Goal: Transaction & Acquisition: Purchase product/service

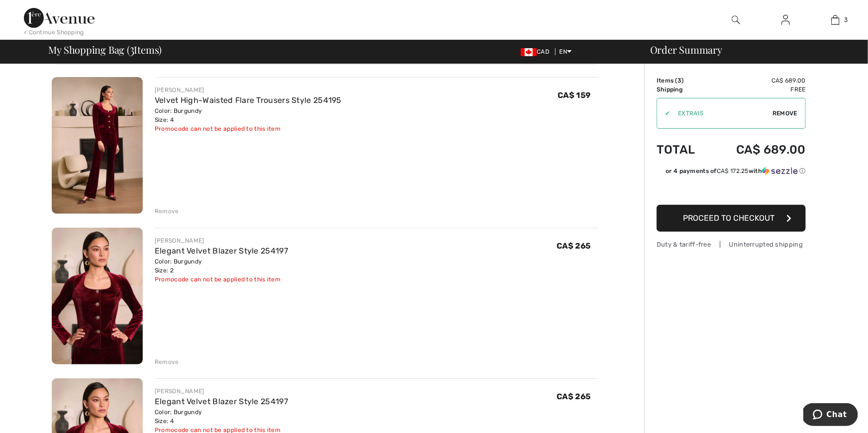
scroll to position [68, 0]
click at [731, 221] on span "Proceed to Checkout" at bounding box center [729, 217] width 92 height 9
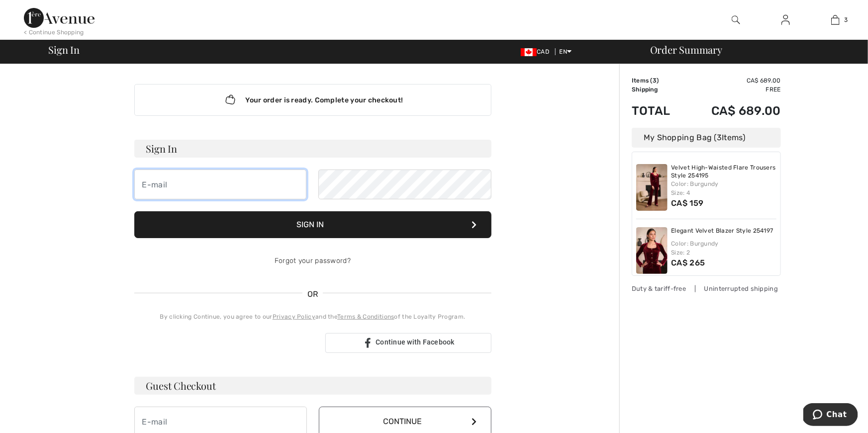
click at [156, 186] on input "email" at bounding box center [220, 185] width 173 height 30
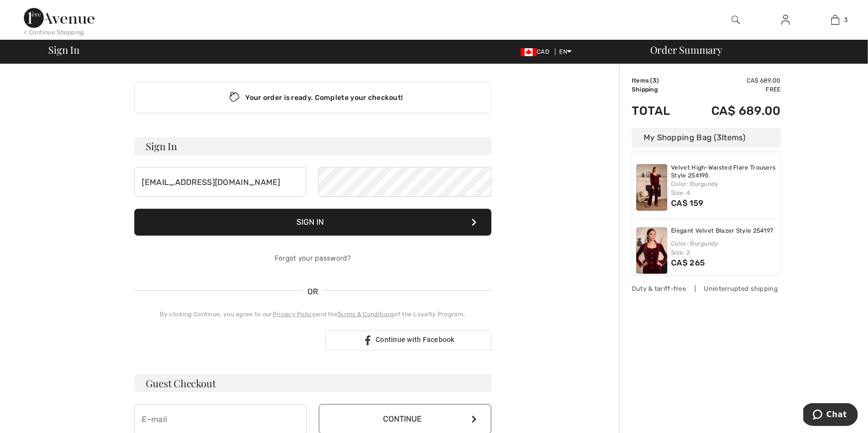
click at [333, 226] on button "Sign In" at bounding box center [312, 222] width 357 height 27
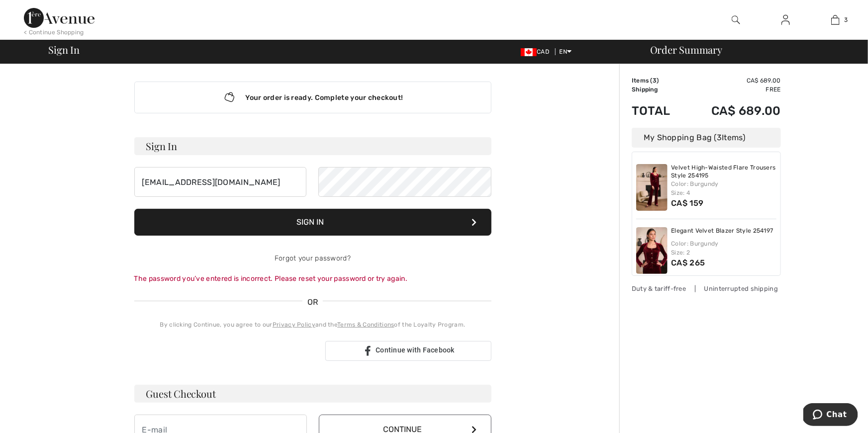
click at [390, 215] on button "Sign In" at bounding box center [312, 222] width 357 height 27
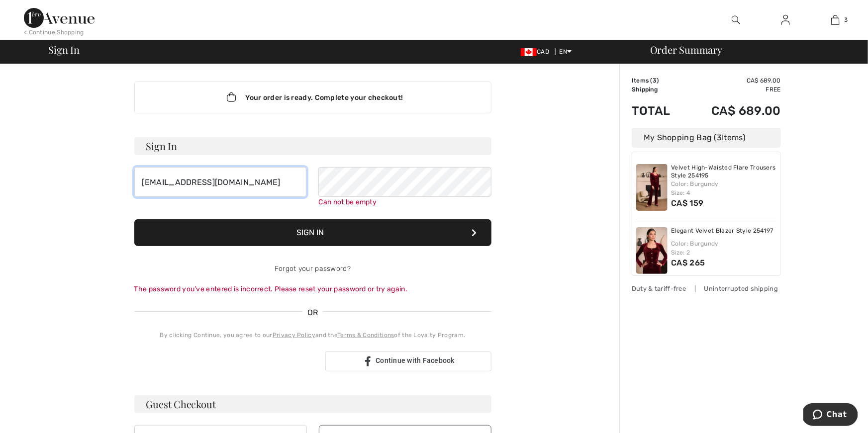
click at [242, 181] on input "[EMAIL_ADDRESS][DOMAIN_NAME]" at bounding box center [220, 182] width 173 height 30
type input "b"
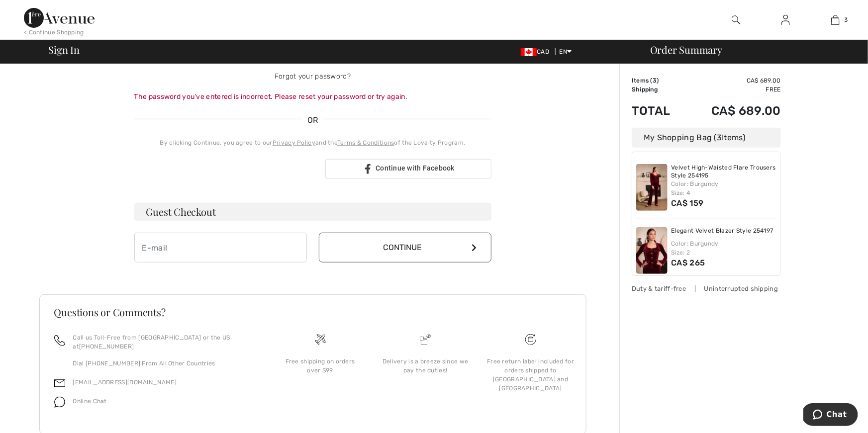
scroll to position [212, 0]
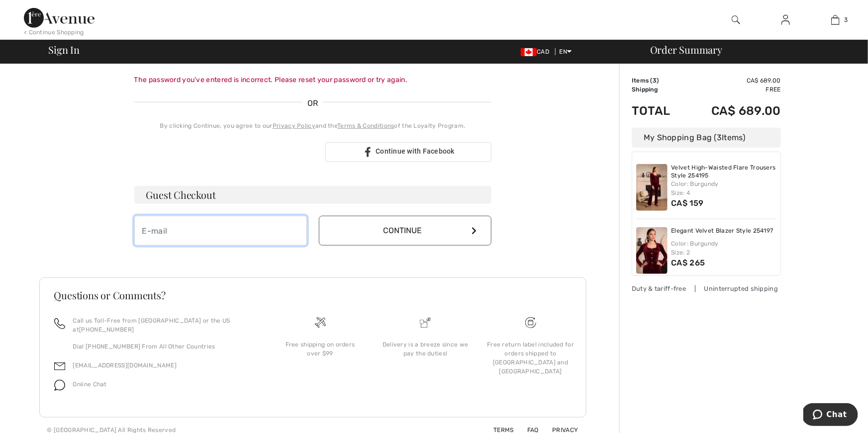
click at [167, 227] on input "email" at bounding box center [220, 231] width 173 height 30
type input "[EMAIL_ADDRESS][DOMAIN_NAME]"
click at [475, 232] on icon at bounding box center [474, 231] width 5 height 8
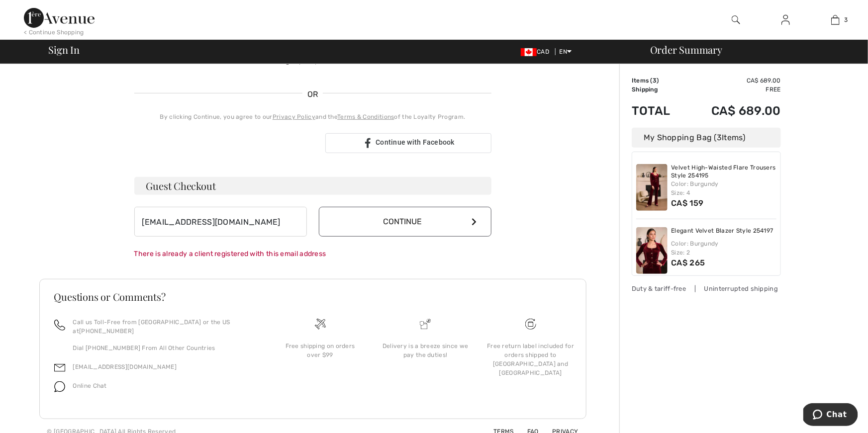
scroll to position [202, 0]
click at [474, 216] on icon at bounding box center [474, 220] width 5 height 8
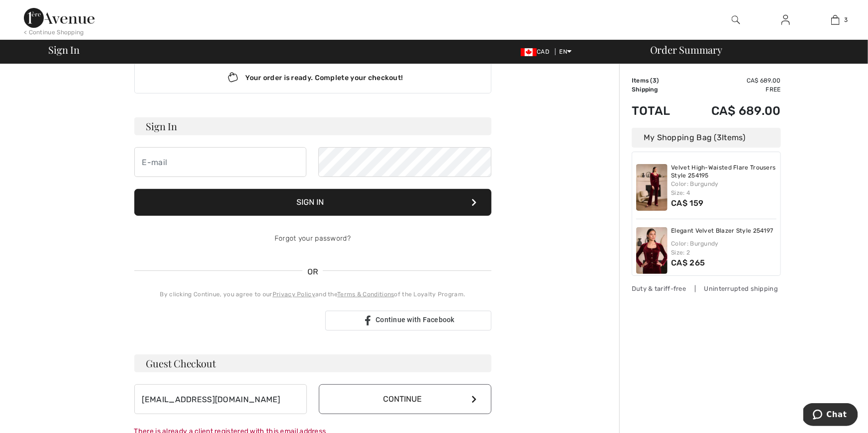
scroll to position [0, 0]
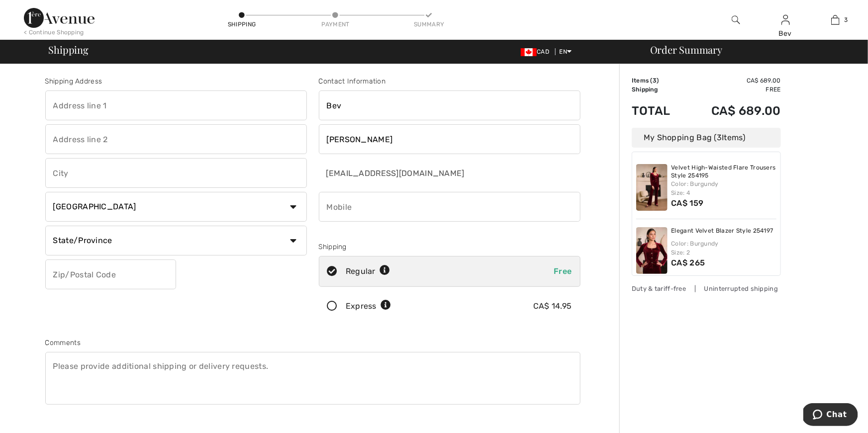
click at [295, 239] on select "State/Province [GEOGRAPHIC_DATA] [GEOGRAPHIC_DATA] [GEOGRAPHIC_DATA] [GEOGRAPHI…" at bounding box center [176, 241] width 262 height 30
select select "BC"
click at [45, 226] on select "State/Province [GEOGRAPHIC_DATA] [GEOGRAPHIC_DATA] [GEOGRAPHIC_DATA] [GEOGRAPHI…" at bounding box center [176, 241] width 262 height 30
click at [58, 275] on input "text" at bounding box center [110, 275] width 131 height 30
type input "V8X5H7"
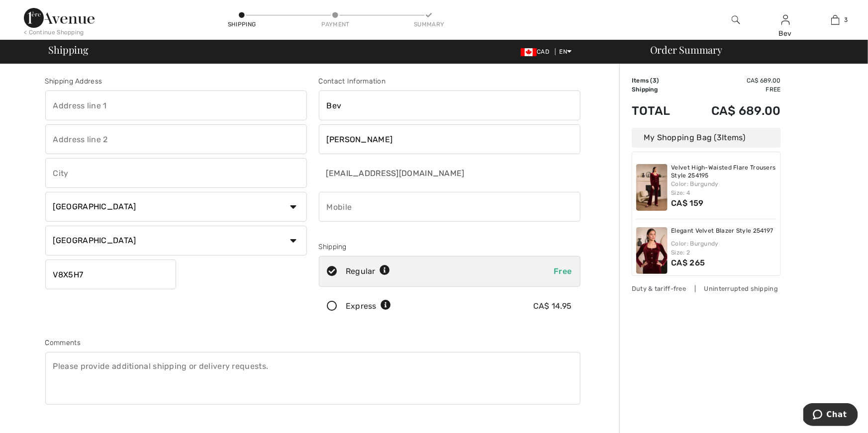
click at [337, 208] on input "phone" at bounding box center [450, 207] width 262 height 30
type input "("
type input "2509208965"
click at [59, 106] on input "text" at bounding box center [176, 106] width 262 height 30
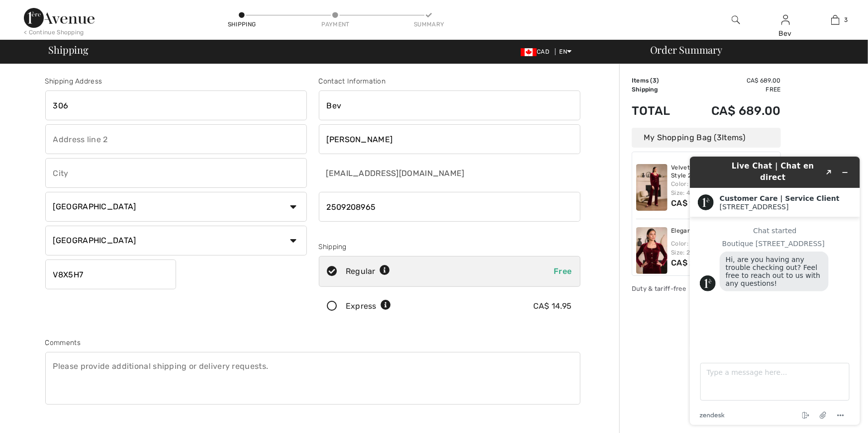
click at [54, 104] on input "306" at bounding box center [176, 106] width 262 height 30
type input "4480 Chatterton Way #306"
click at [63, 140] on input "text" at bounding box center [176, 139] width 262 height 30
click at [68, 177] on input "text" at bounding box center [176, 173] width 262 height 30
type input "Victoria"
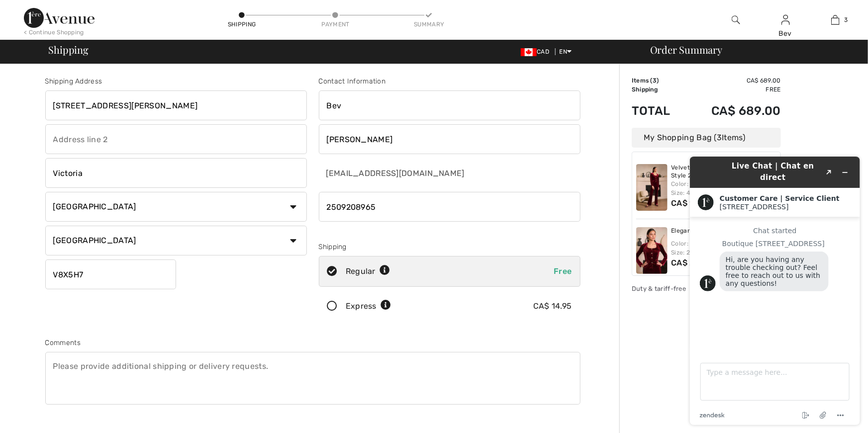
click at [341, 106] on input "Bev" at bounding box center [450, 106] width 262 height 30
type input "Beverly"
click at [334, 307] on icon at bounding box center [332, 307] width 26 height 10
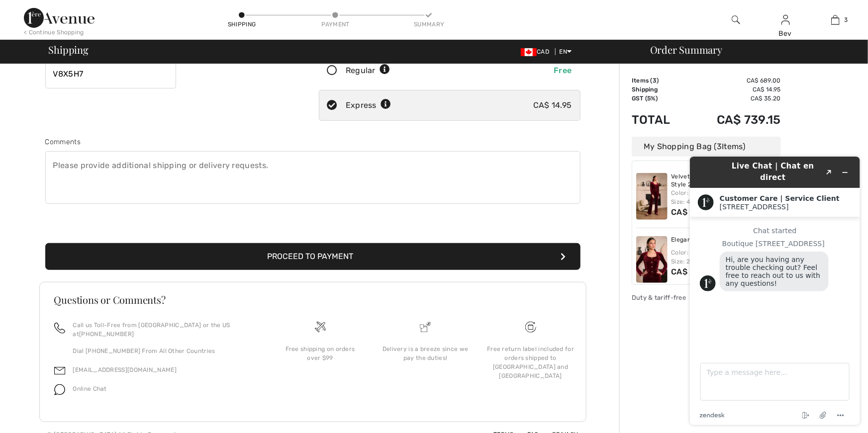
scroll to position [205, 0]
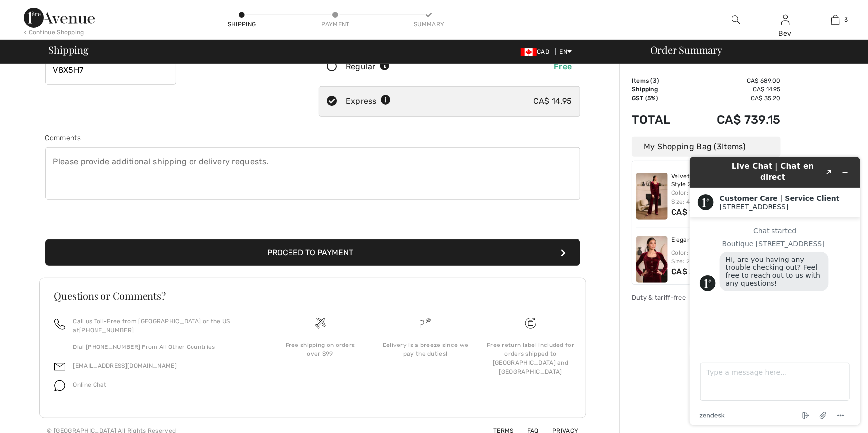
click at [334, 255] on button "Proceed to Payment" at bounding box center [312, 252] width 535 height 27
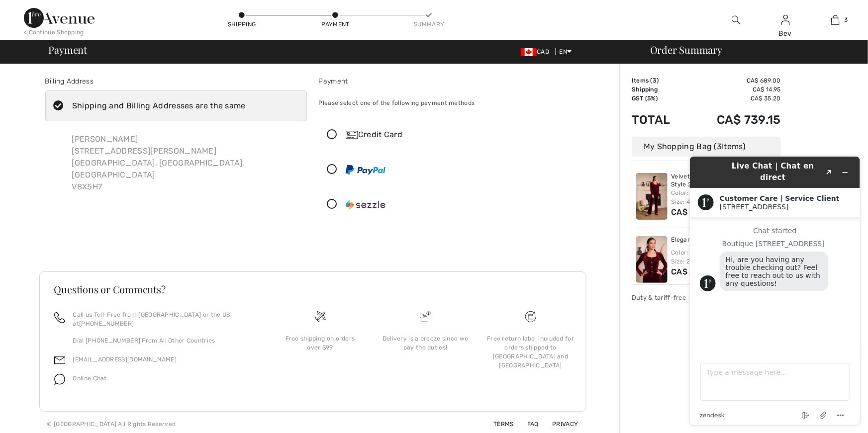
click at [367, 134] on div "Credit Card" at bounding box center [460, 135] width 228 height 12
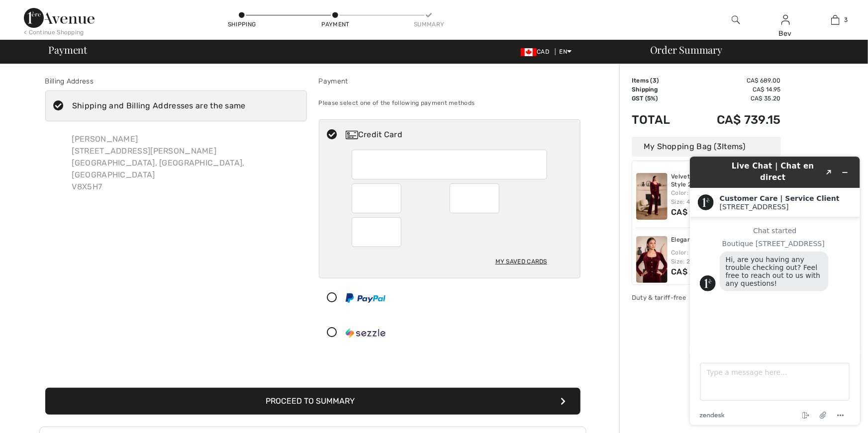
click at [363, 399] on button "Proceed to Summary" at bounding box center [312, 401] width 535 height 27
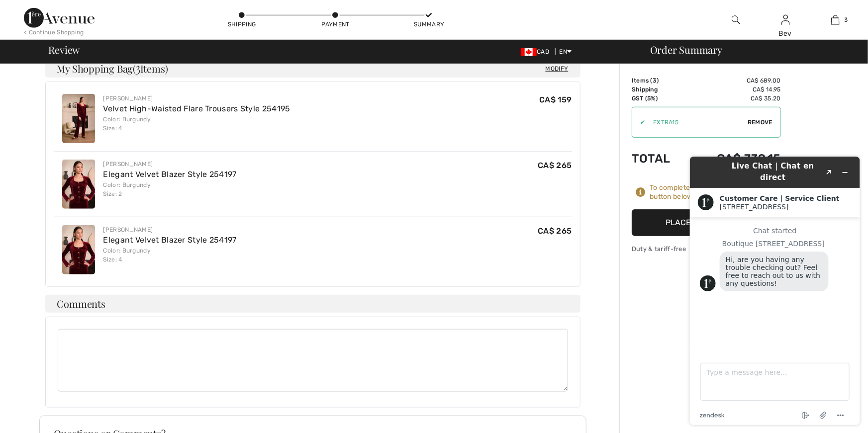
scroll to position [392, 0]
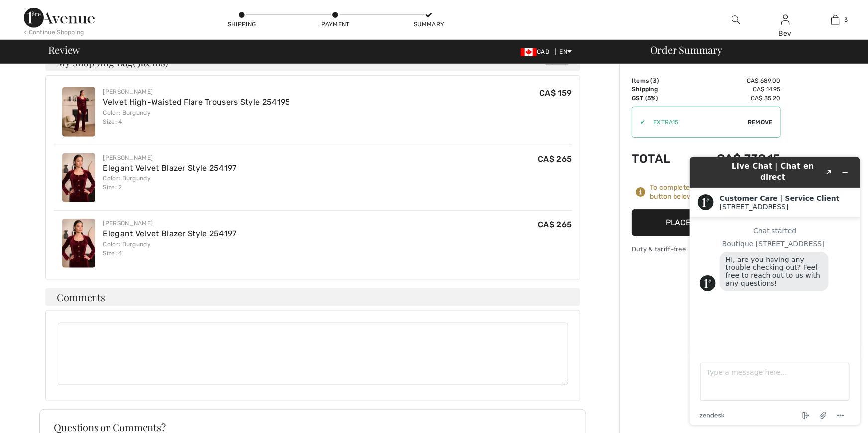
click at [649, 224] on button "Place Your Order" at bounding box center [706, 222] width 149 height 27
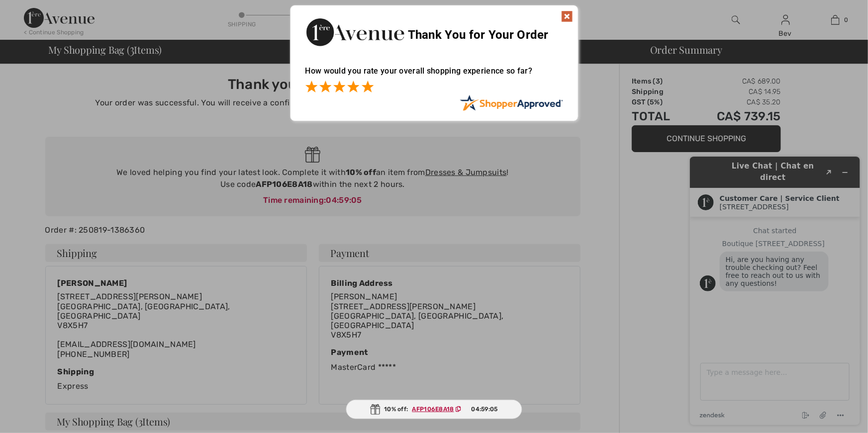
click at [368, 91] on span at bounding box center [368, 87] width 12 height 12
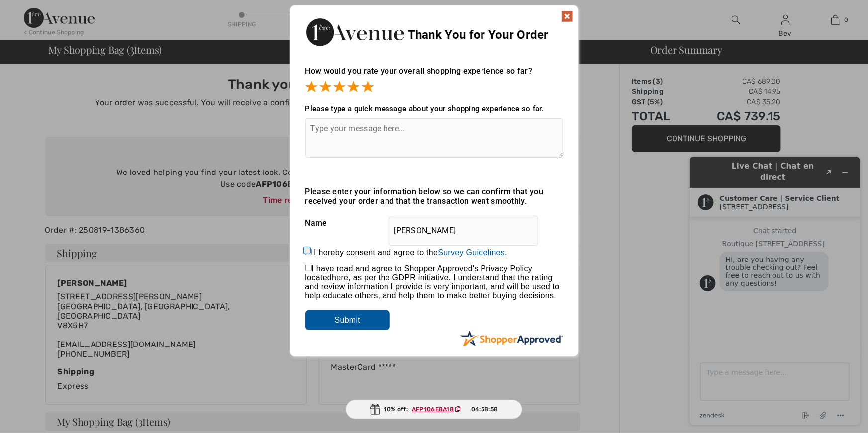
click at [309, 251] on input "I hereby consent and agree to the By submitting a review, you grant permission …" at bounding box center [309, 252] width 6 height 6
checkbox input "true"
click at [308, 261] on div "Please enter your information below so we can confirm that you received your or…" at bounding box center [435, 258] width 258 height 143
click at [308, 267] on input "checkbox" at bounding box center [309, 268] width 6 height 6
checkbox input "true"
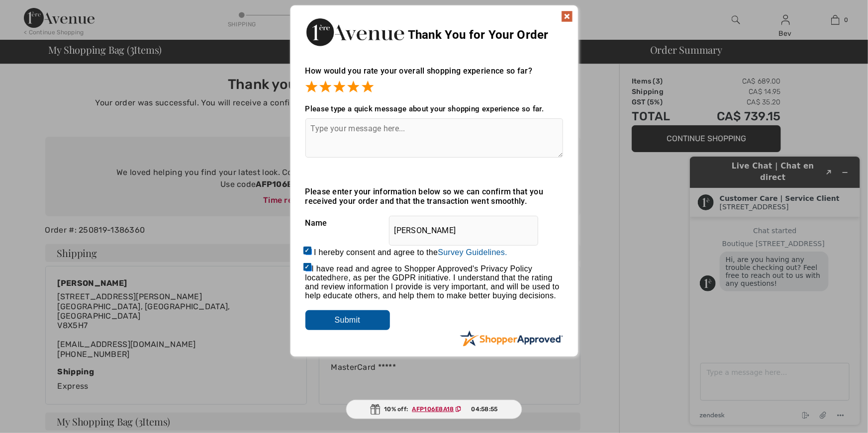
click at [343, 320] on input "Submit" at bounding box center [348, 321] width 85 height 20
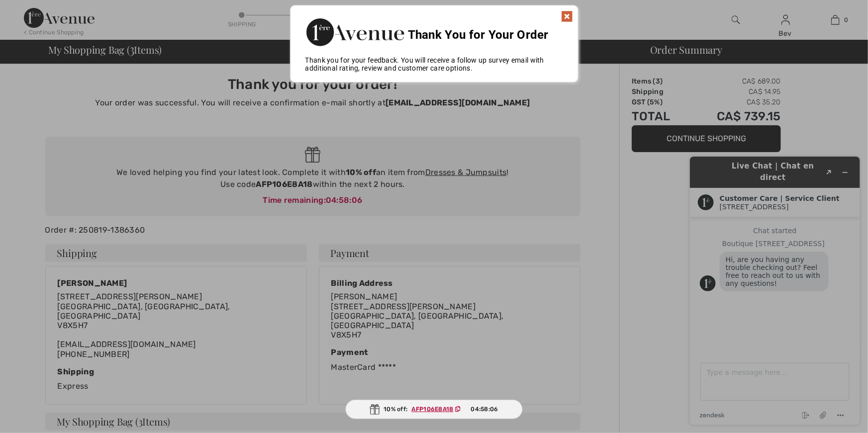
click at [649, 135] on div at bounding box center [434, 216] width 868 height 433
click at [570, 18] on img at bounding box center [567, 16] width 12 height 12
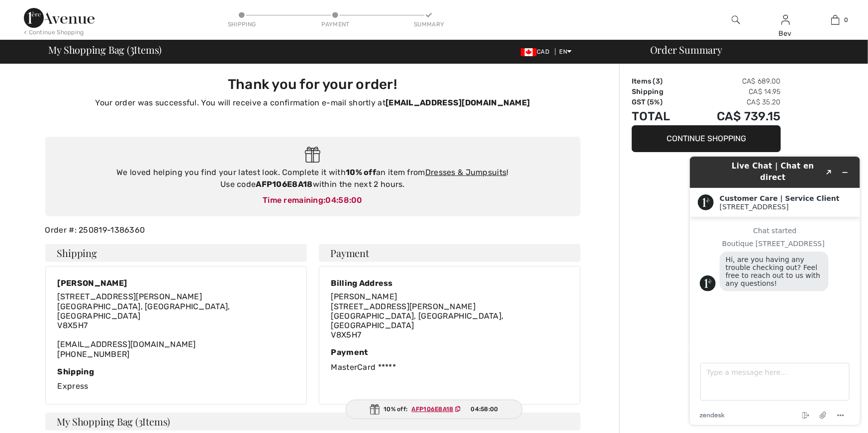
click at [653, 135] on button "Continue Shopping" at bounding box center [706, 138] width 149 height 27
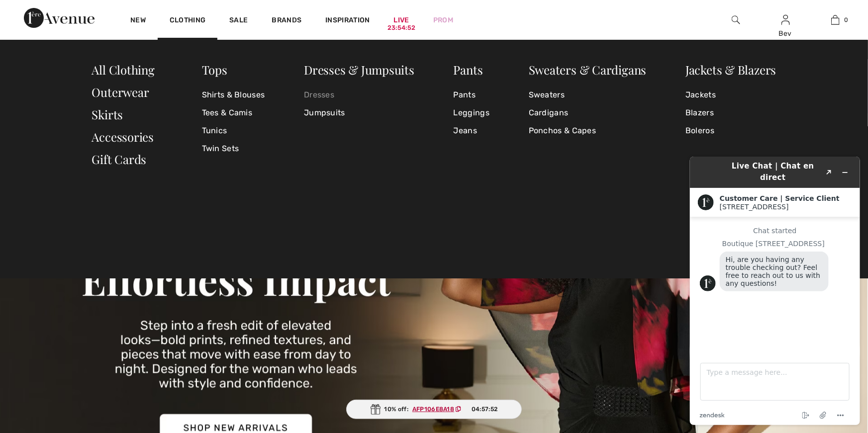
click at [320, 93] on link "Dresses" at bounding box center [359, 95] width 110 height 18
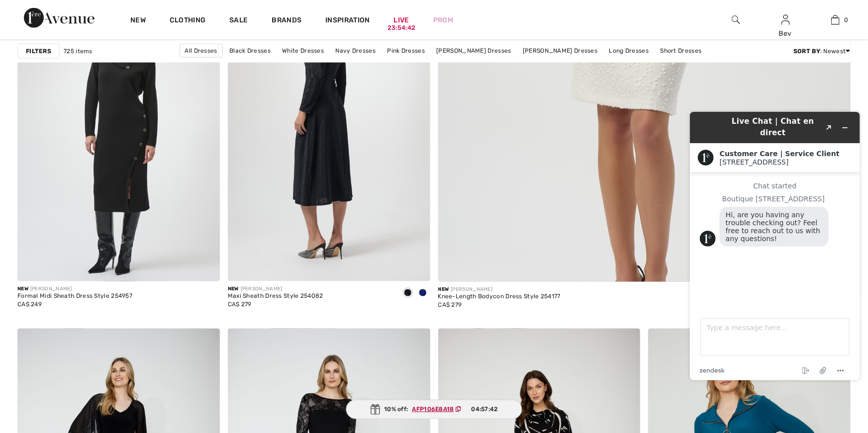
scroll to position [575, 0]
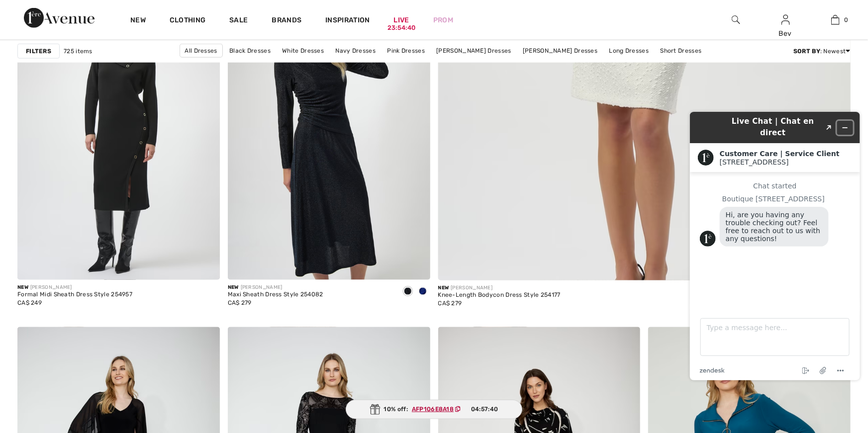
click at [842, 124] on icon "Minimize widget" at bounding box center [844, 127] width 7 height 7
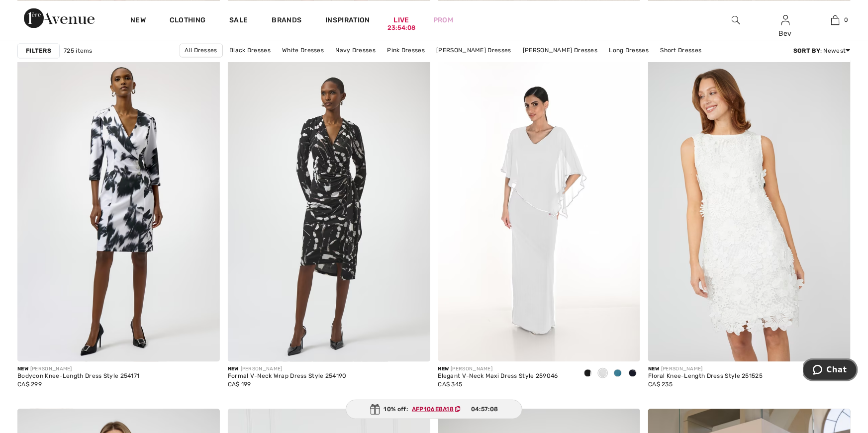
scroll to position [4797, 0]
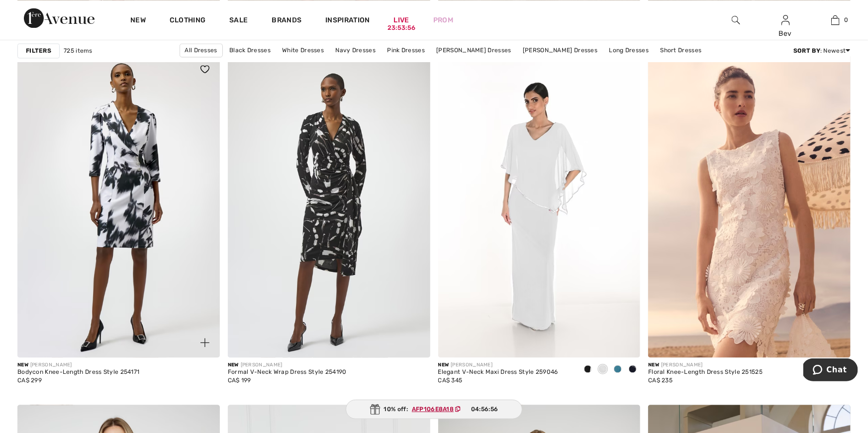
click at [207, 346] on img at bounding box center [205, 342] width 9 height 9
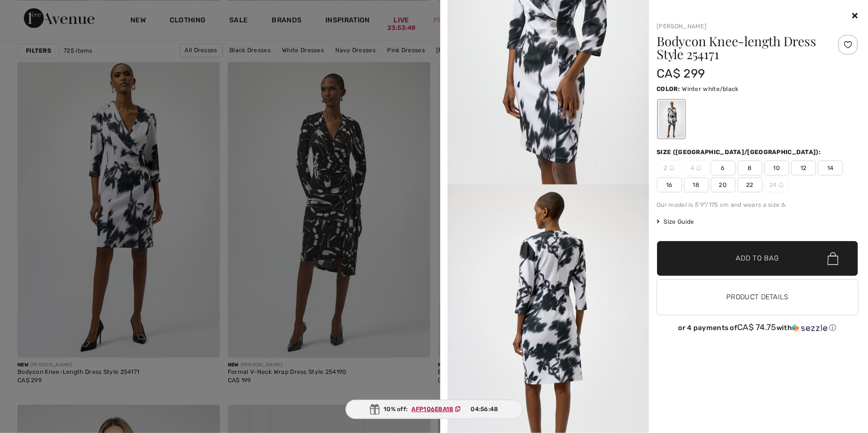
scroll to position [720, 0]
click at [178, 301] on div at bounding box center [434, 216] width 868 height 433
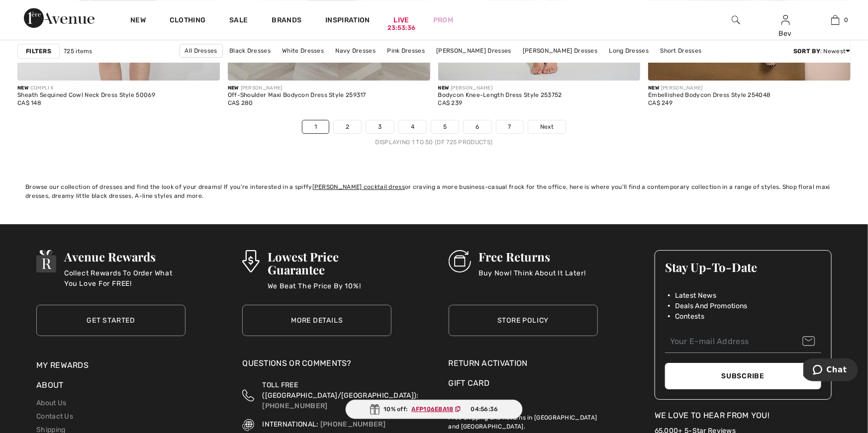
scroll to position [5404, 0]
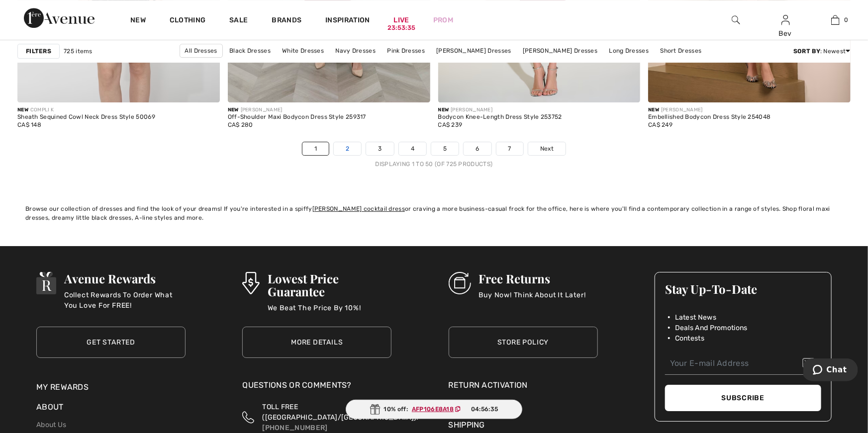
click at [347, 150] on link "2" at bounding box center [347, 148] width 27 height 13
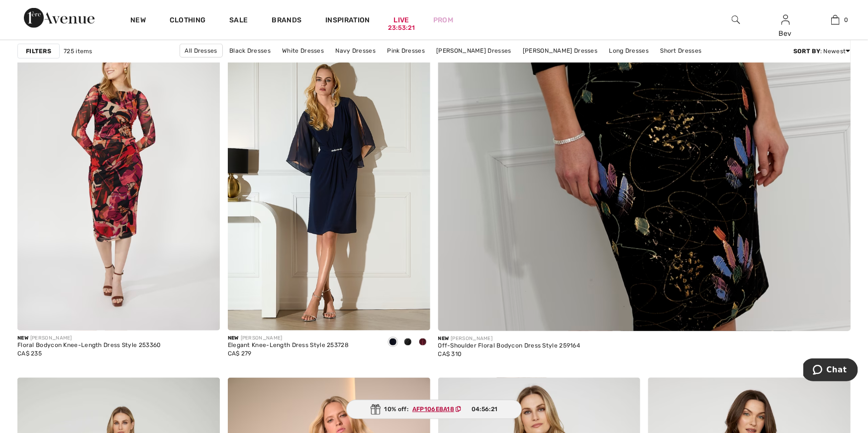
scroll to position [530, 0]
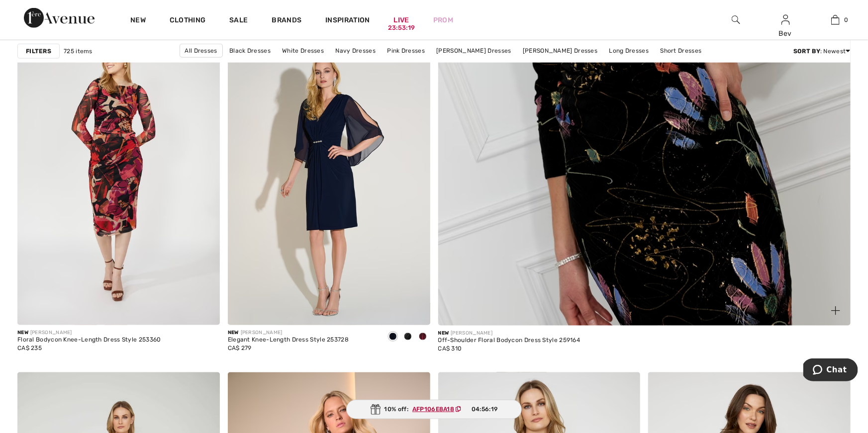
click at [666, 200] on img at bounding box center [644, 42] width 495 height 743
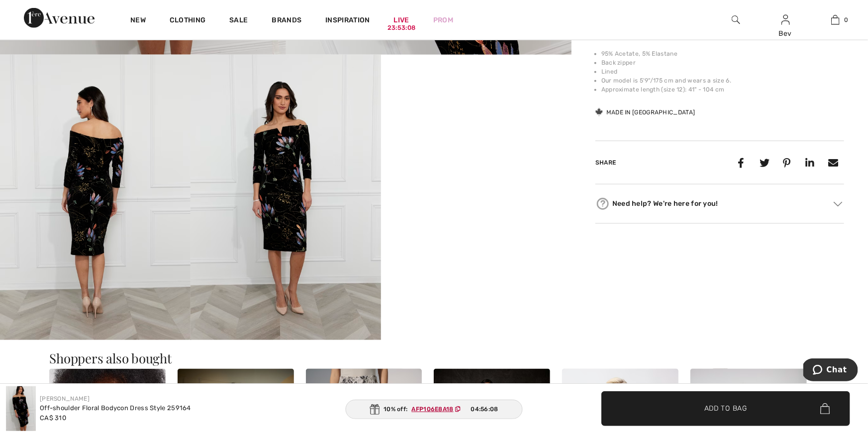
scroll to position [459, 0]
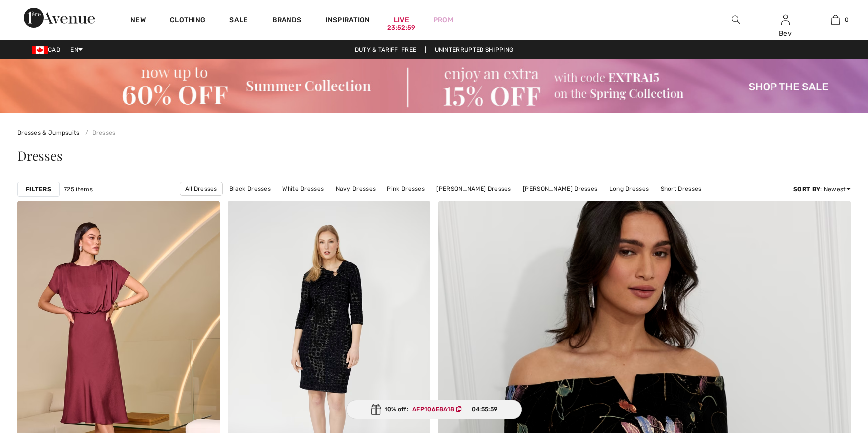
scroll to position [616, 0]
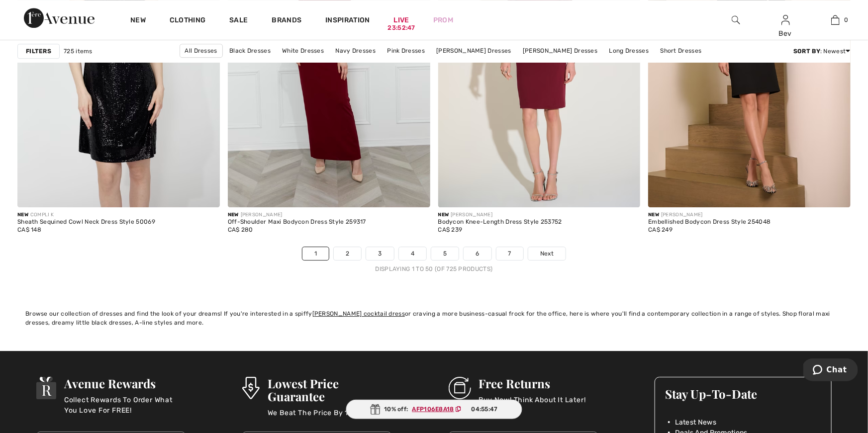
scroll to position [5300, 0]
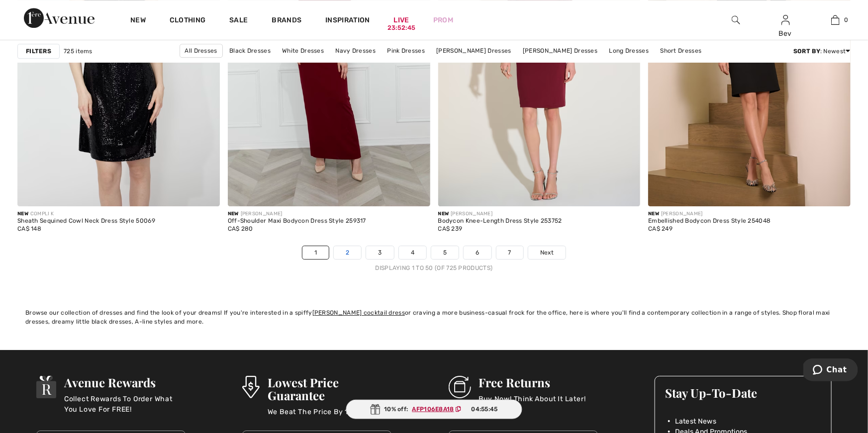
click at [350, 254] on link "2" at bounding box center [347, 252] width 27 height 13
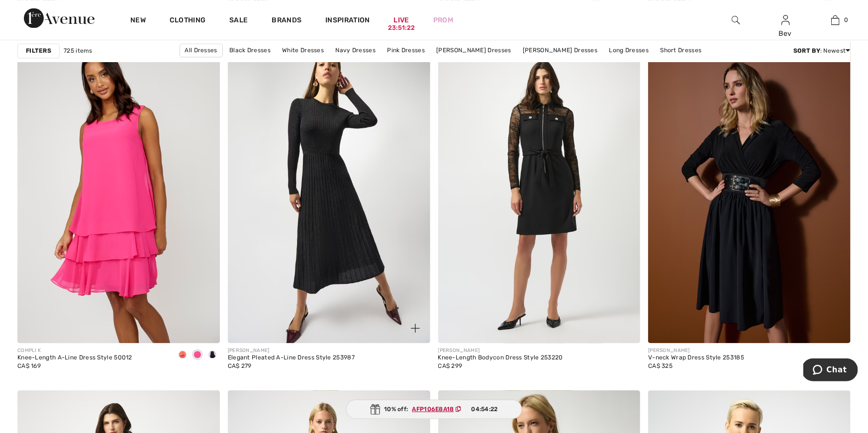
scroll to position [4813, 0]
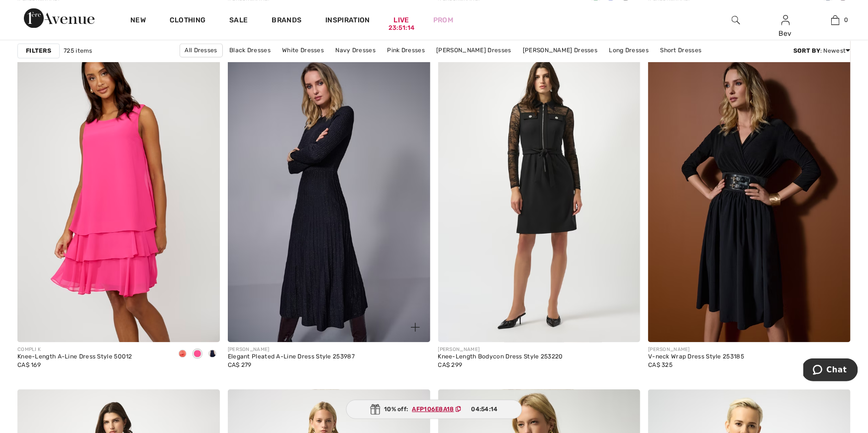
click at [414, 329] on img at bounding box center [415, 327] width 9 height 9
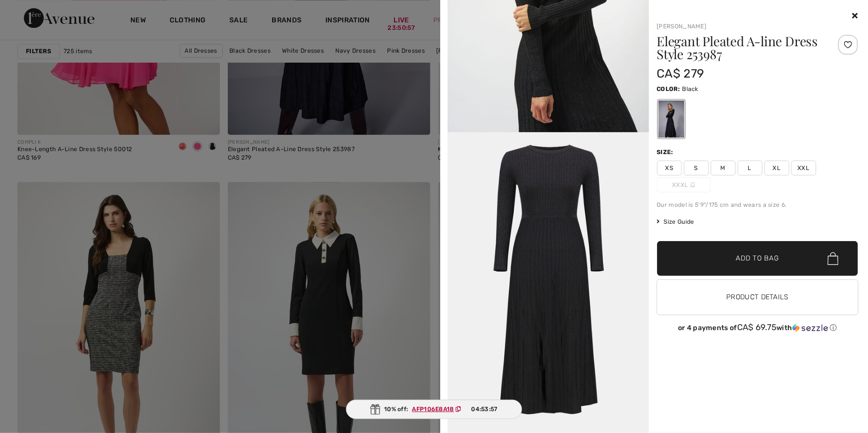
scroll to position [5021, 0]
click at [699, 297] on button "Product Details" at bounding box center [758, 297] width 202 height 35
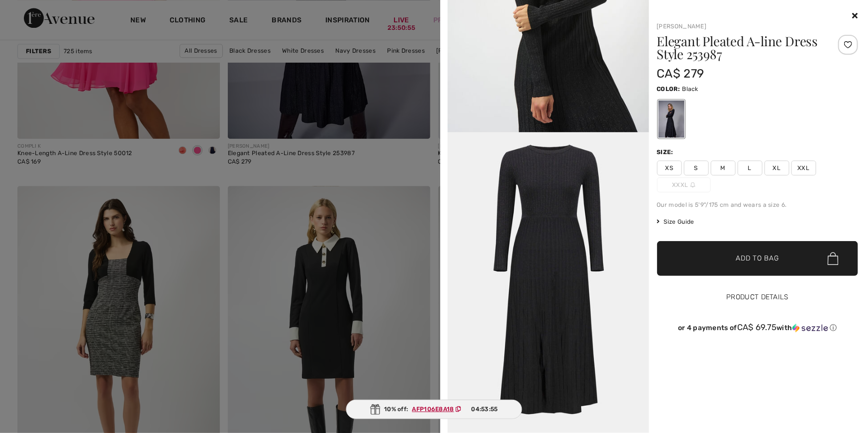
scroll to position [5016, 0]
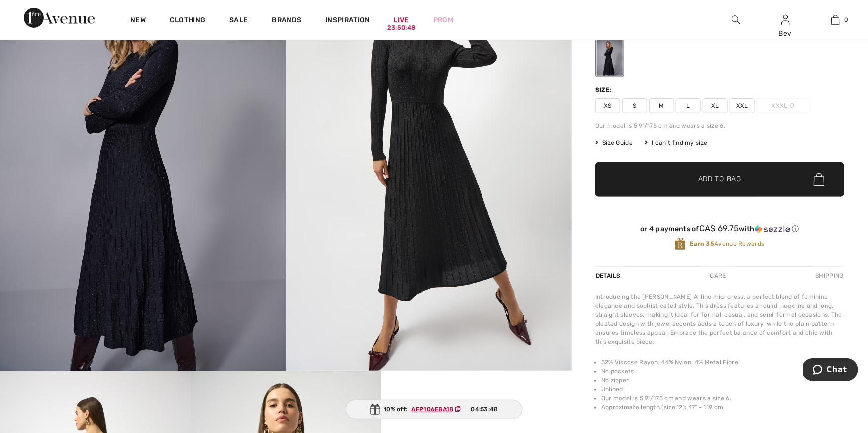
scroll to position [170, 0]
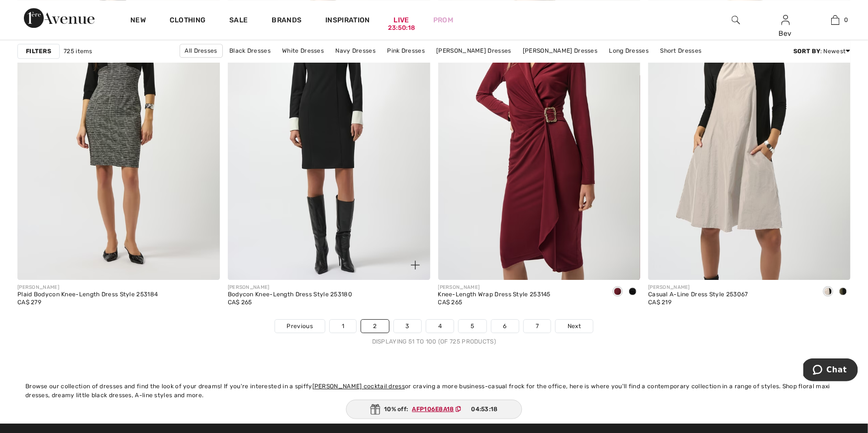
scroll to position [5230, 0]
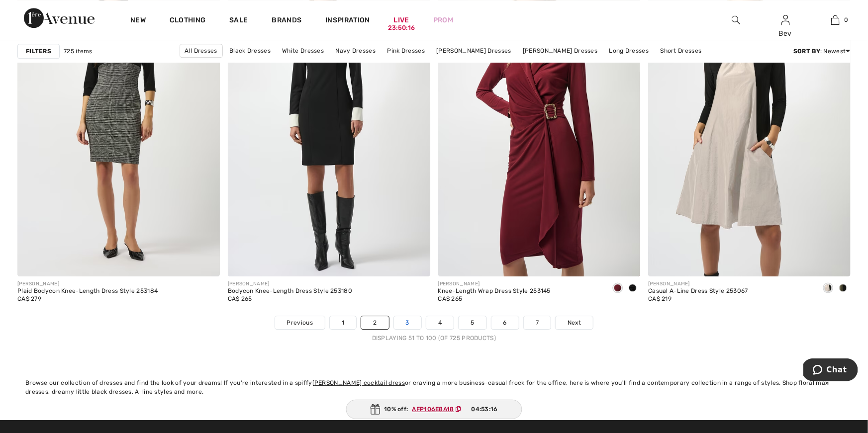
click at [408, 325] on link "3" at bounding box center [407, 322] width 27 height 13
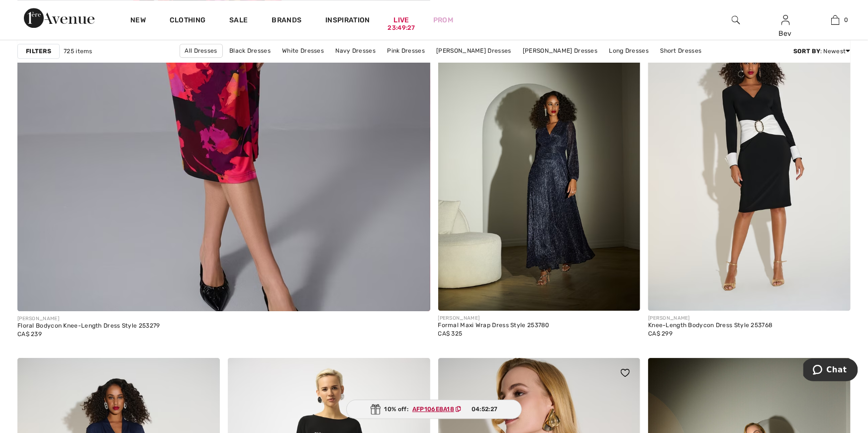
scroll to position [3244, 0]
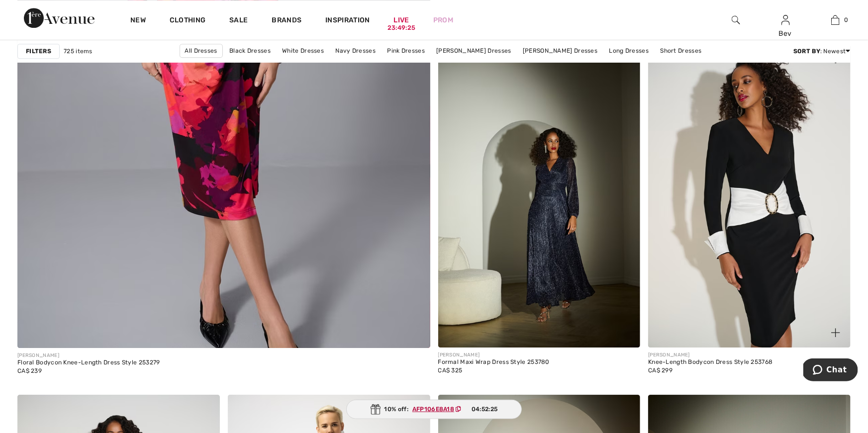
click at [768, 258] on img at bounding box center [749, 196] width 203 height 304
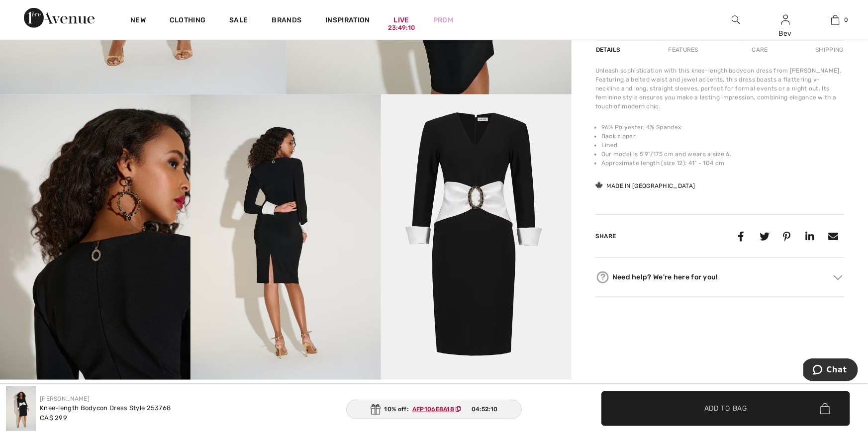
scroll to position [446, 0]
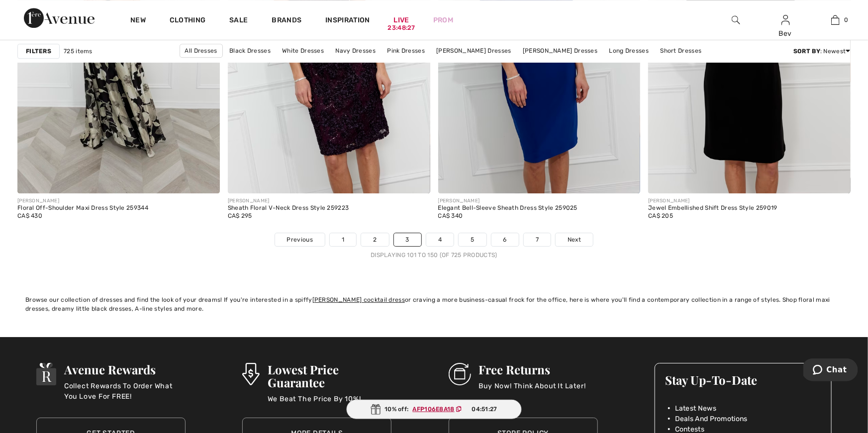
scroll to position [5314, 0]
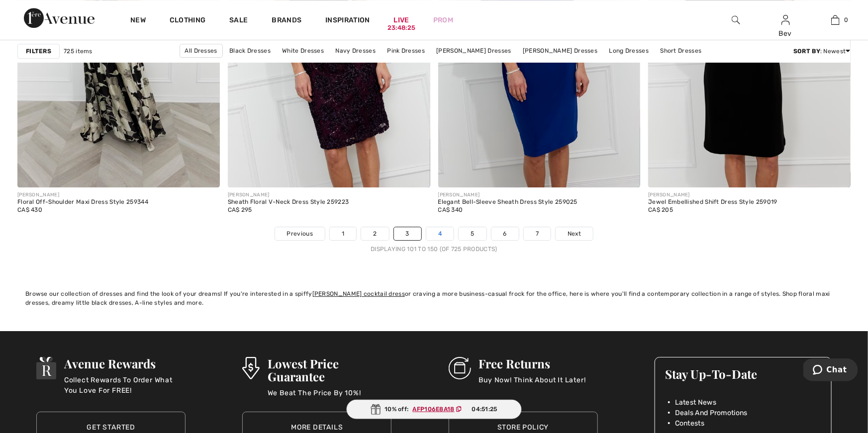
click at [439, 240] on link "4" at bounding box center [439, 233] width 27 height 13
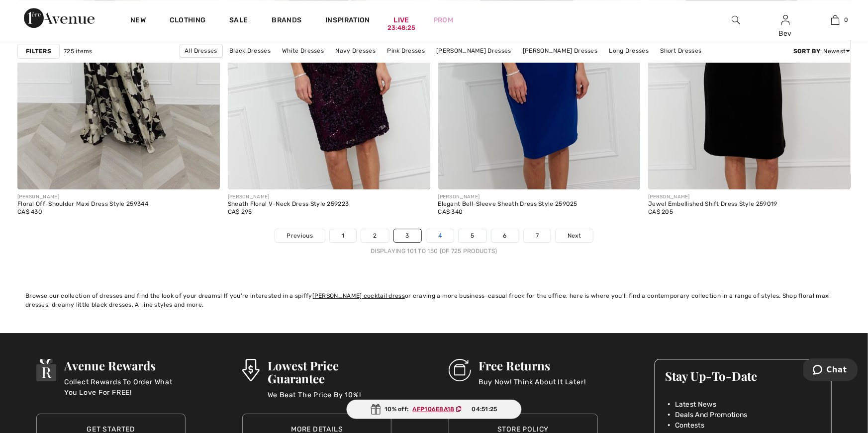
scroll to position [5316, 0]
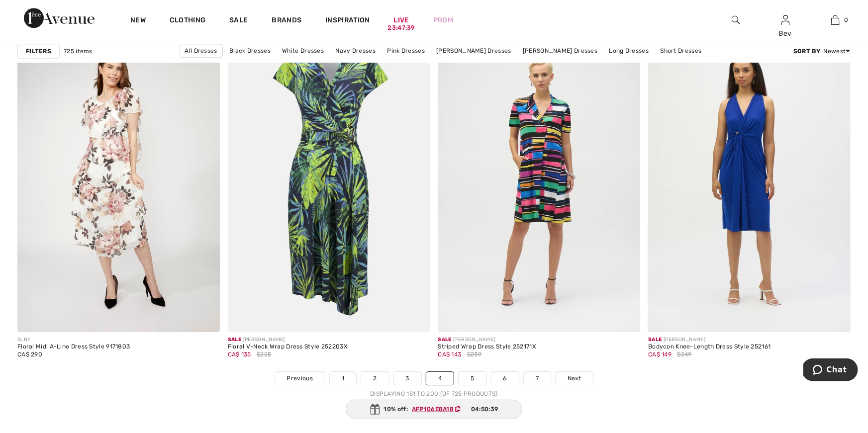
scroll to position [5184, 0]
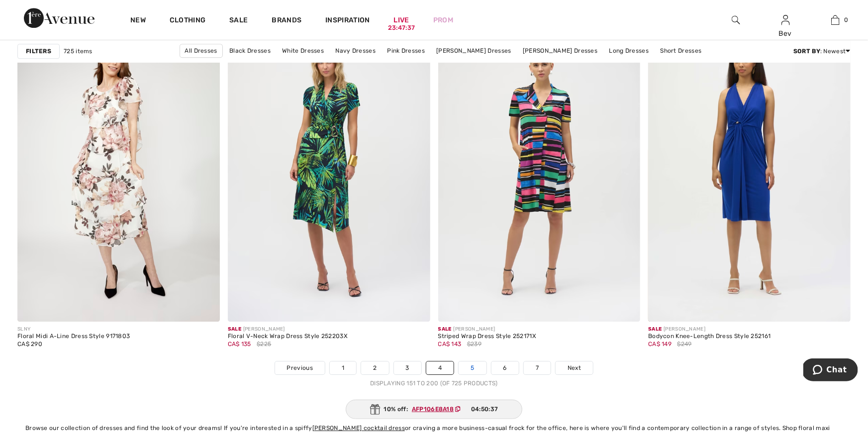
click at [469, 370] on link "5" at bounding box center [472, 368] width 27 height 13
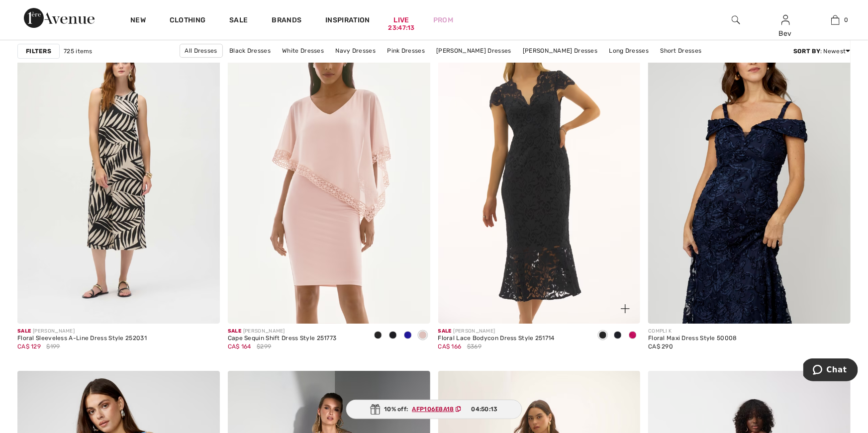
scroll to position [1718, 0]
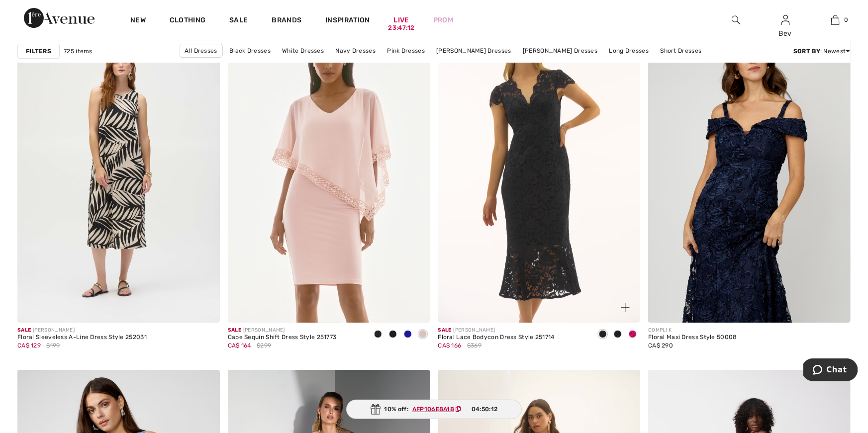
click at [634, 336] on span at bounding box center [633, 334] width 8 height 8
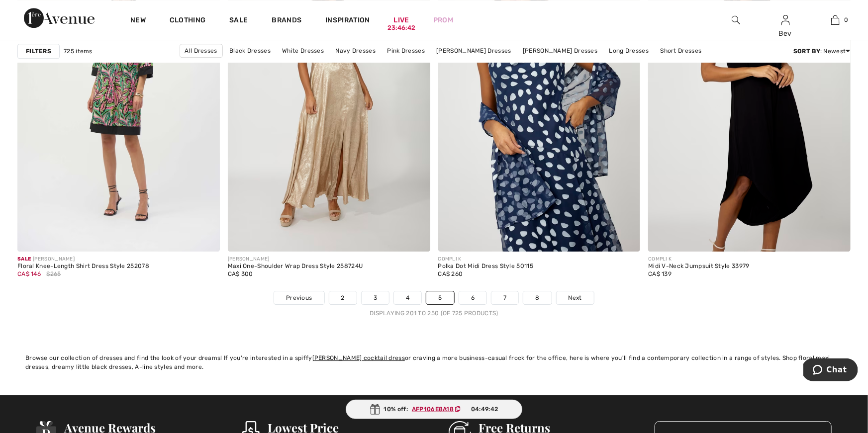
scroll to position [5258, 0]
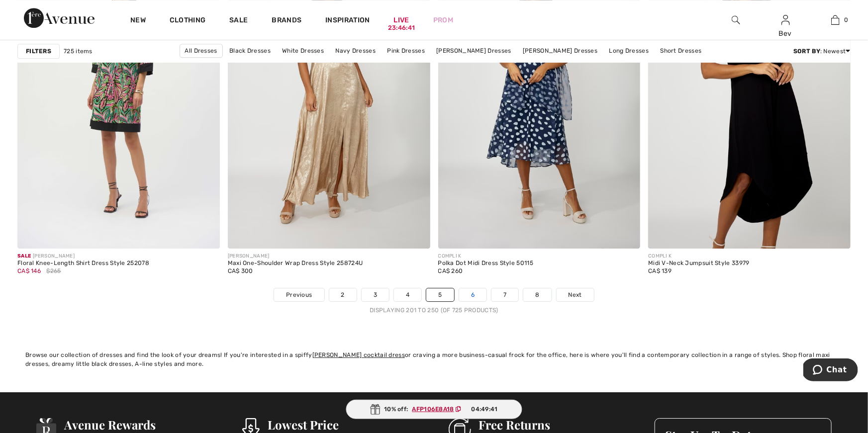
click at [479, 298] on link "6" at bounding box center [472, 295] width 27 height 13
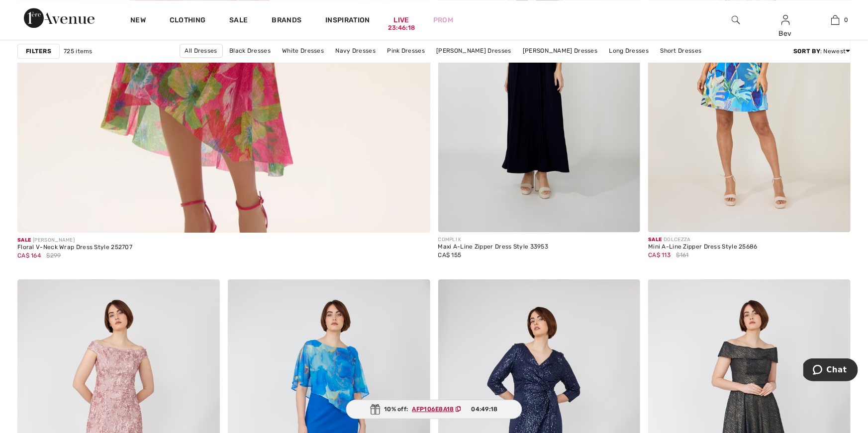
scroll to position [3374, 0]
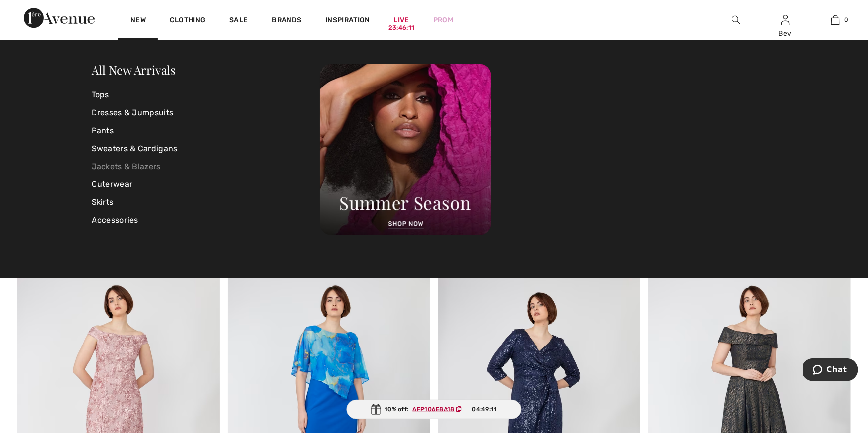
click at [99, 166] on link "Jackets & Blazers" at bounding box center [206, 167] width 228 height 18
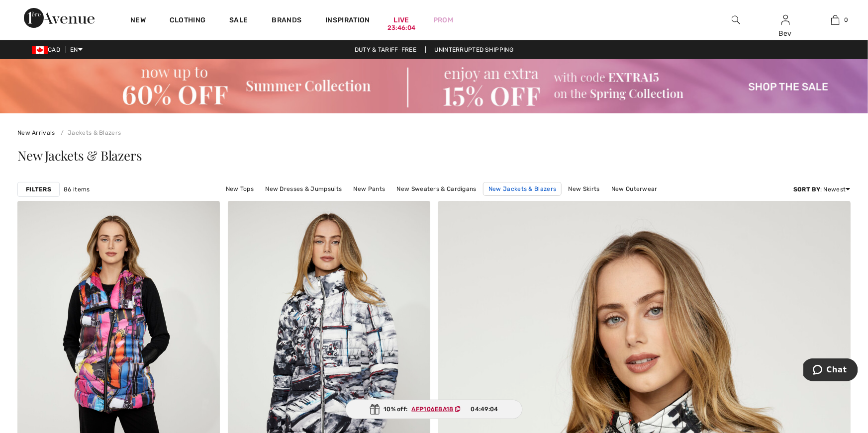
click at [502, 192] on link "New Jackets & Blazers" at bounding box center [522, 189] width 79 height 14
click at [824, 234] on link "Newest" at bounding box center [833, 235] width 63 height 15
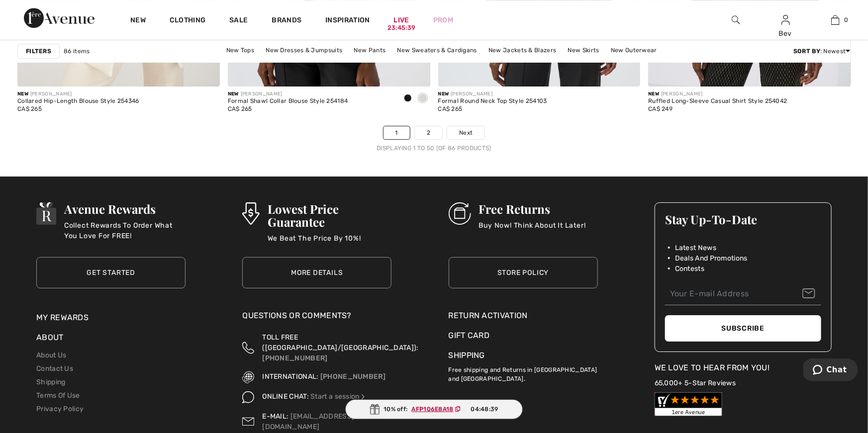
scroll to position [5423, 0]
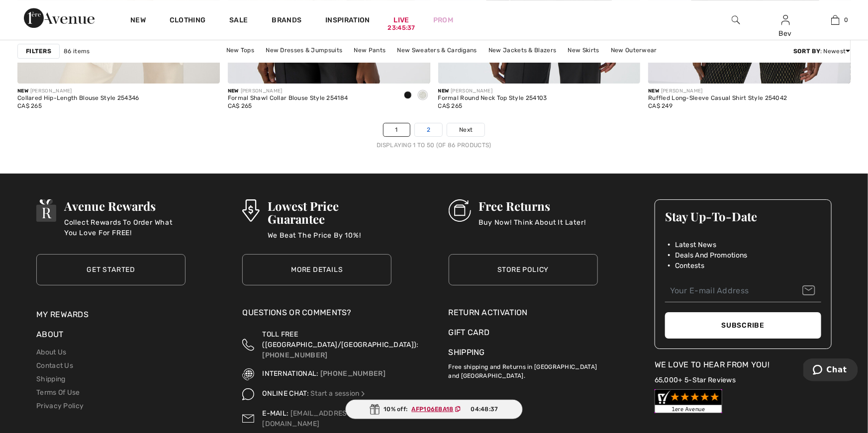
click at [424, 130] on link "2" at bounding box center [428, 129] width 27 height 13
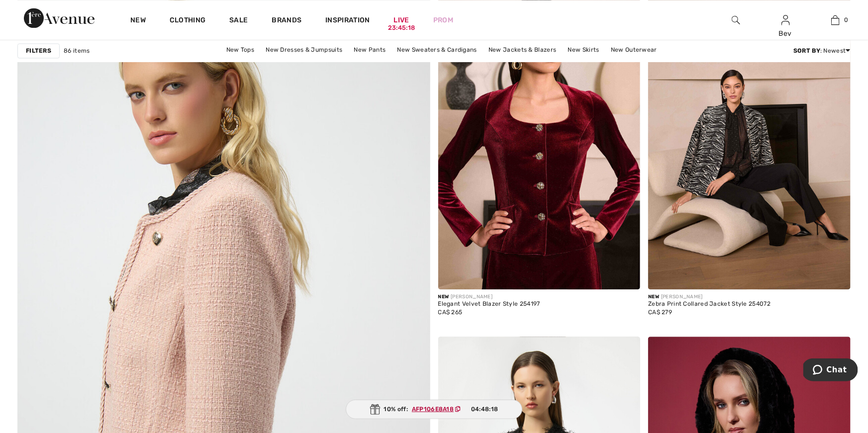
scroll to position [2953, 0]
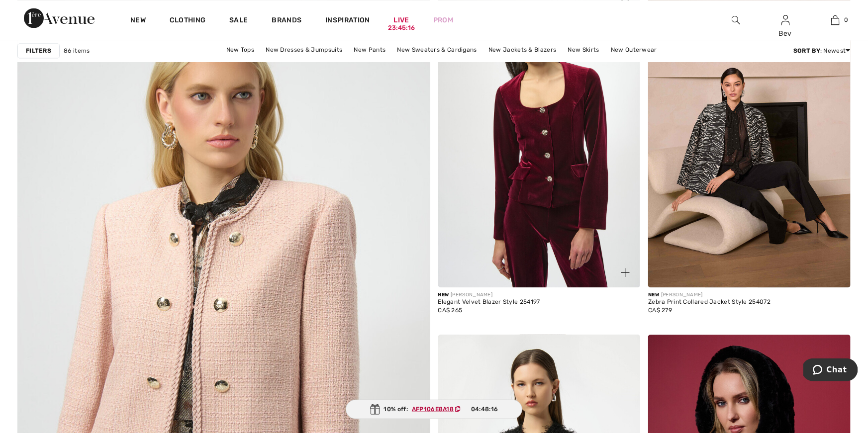
click at [545, 226] on img at bounding box center [539, 136] width 203 height 304
